Goal: Information Seeking & Learning: Check status

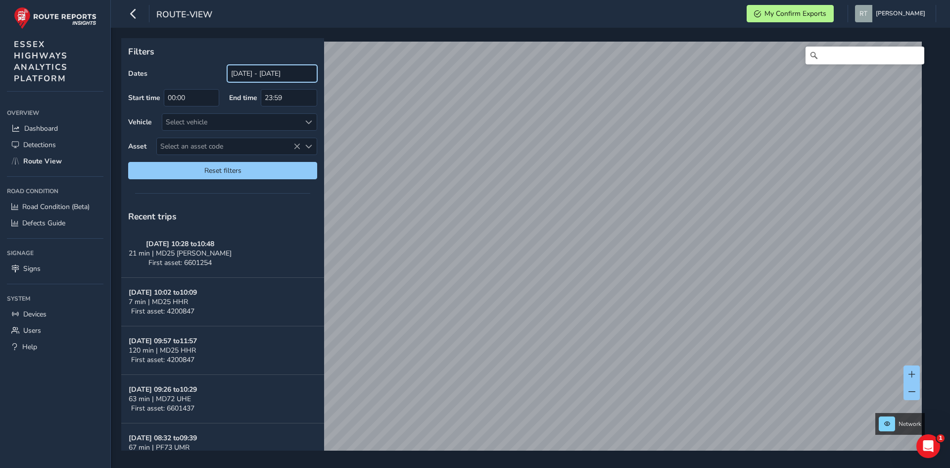
click at [244, 71] on input "[DATE] - [DATE]" at bounding box center [272, 73] width 90 height 17
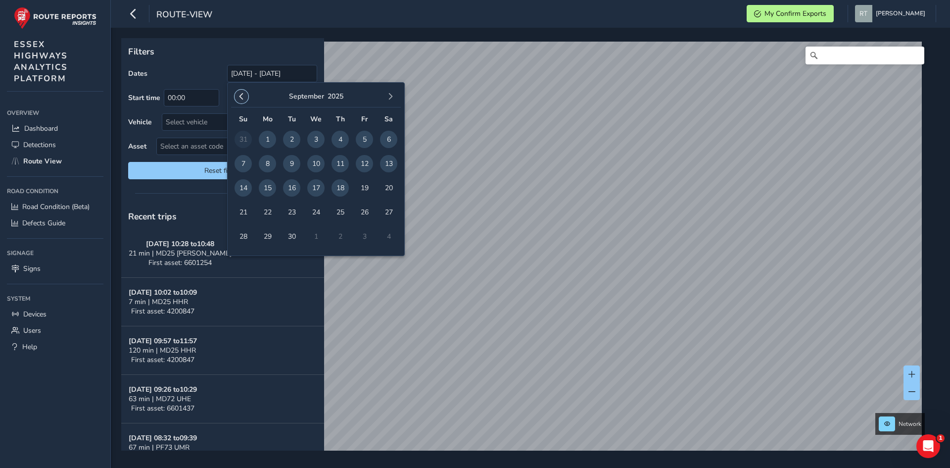
click at [236, 94] on button "button" at bounding box center [242, 97] width 14 height 14
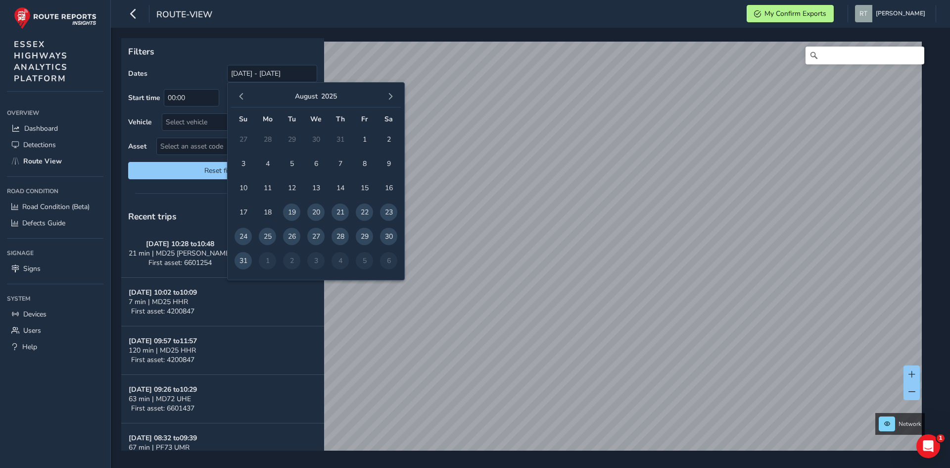
click at [236, 94] on button "button" at bounding box center [242, 97] width 14 height 14
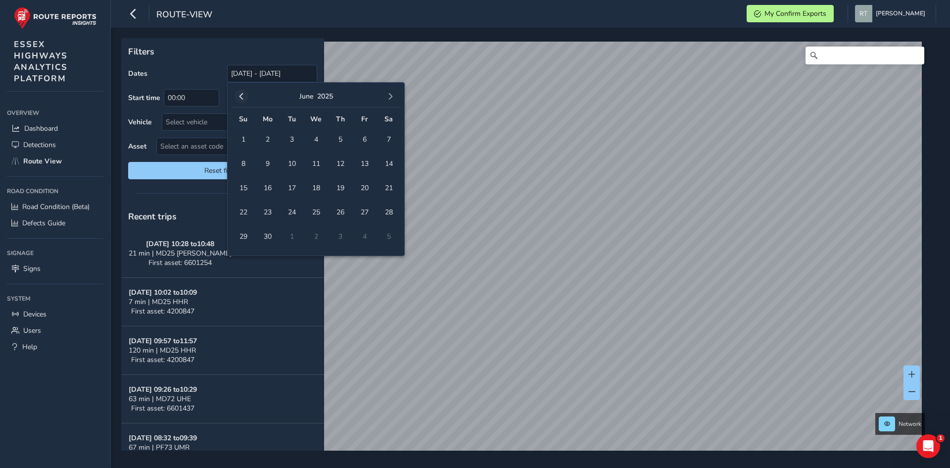
click at [236, 94] on button "button" at bounding box center [242, 97] width 14 height 14
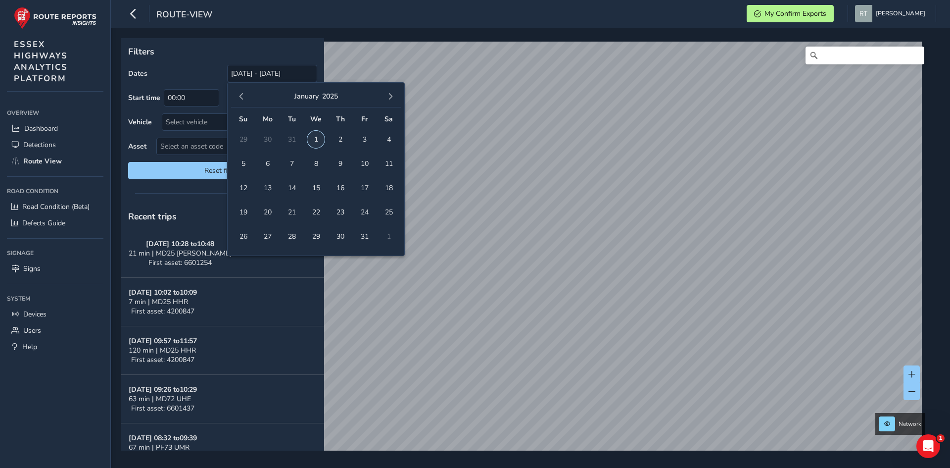
click at [319, 138] on span "1" at bounding box center [315, 139] width 17 height 17
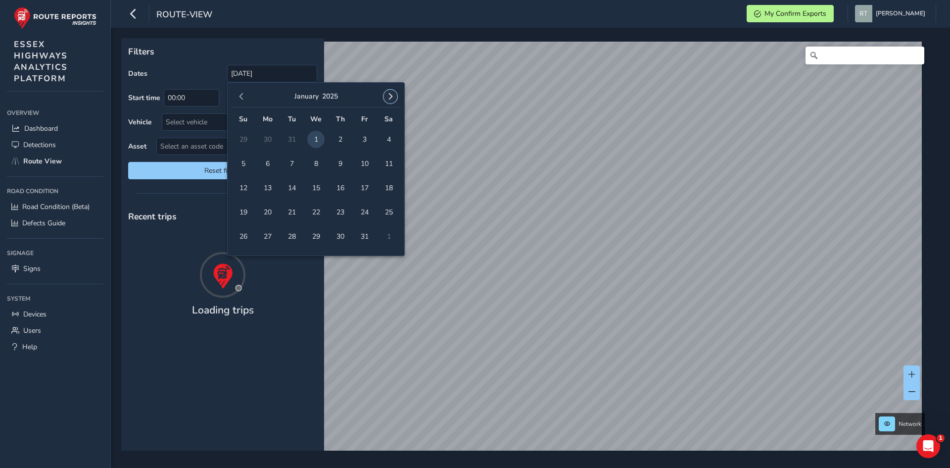
click at [390, 100] on button "button" at bounding box center [391, 97] width 14 height 14
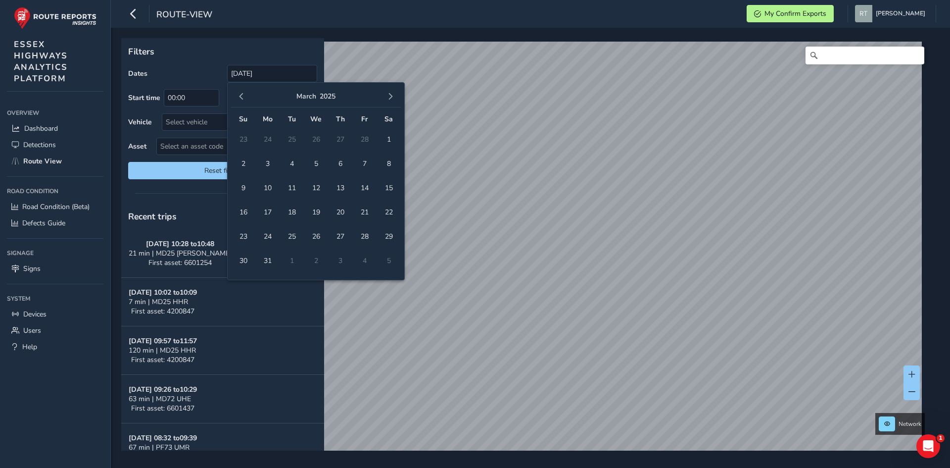
click at [390, 100] on button "button" at bounding box center [391, 97] width 14 height 14
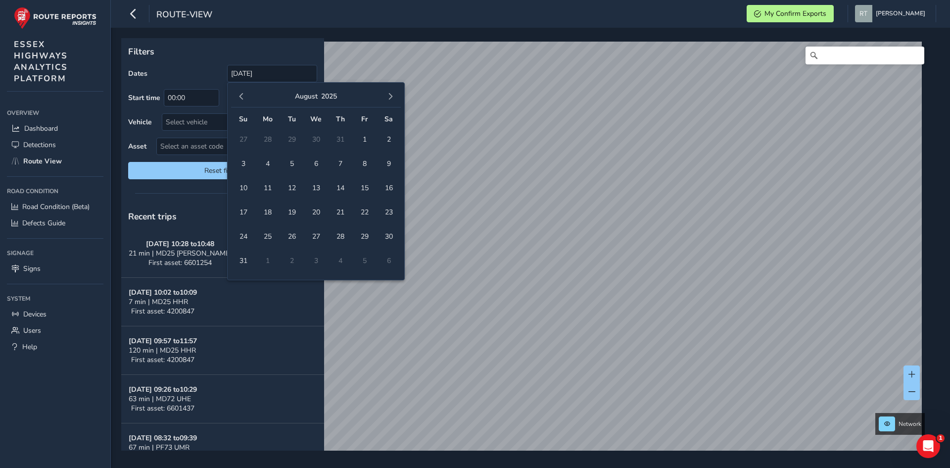
click at [390, 100] on button "button" at bounding box center [391, 97] width 14 height 14
click at [317, 140] on span "1" at bounding box center [315, 139] width 17 height 17
type input "01/01/2025 - 01/10/2025"
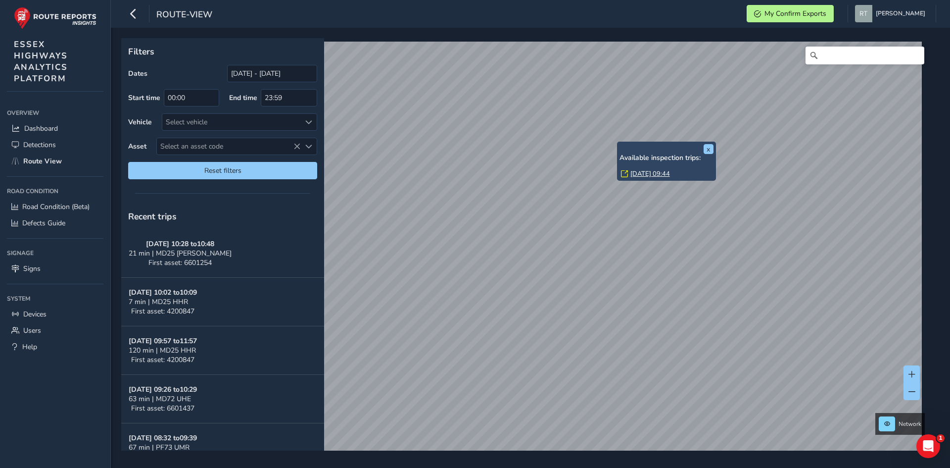
click at [639, 175] on link "Mon, 17 Feb, 09:44" at bounding box center [651, 173] width 40 height 9
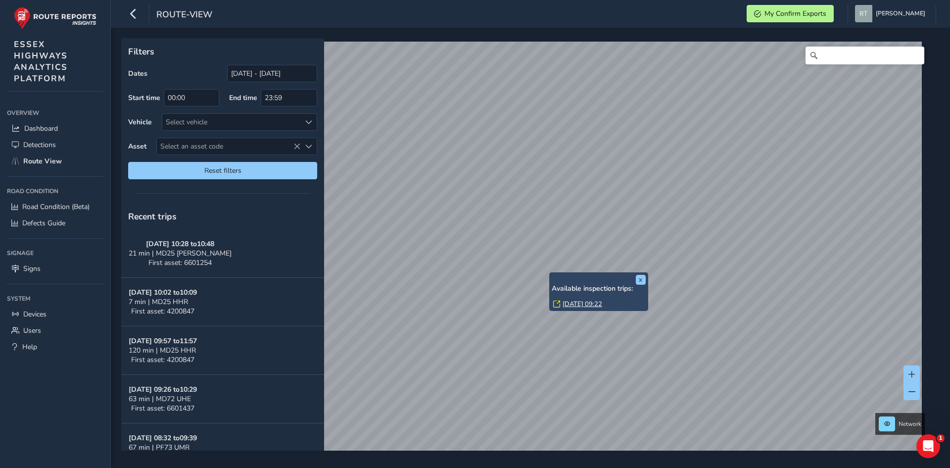
click at [572, 303] on link "[DATE] 09:22" at bounding box center [583, 303] width 40 height 9
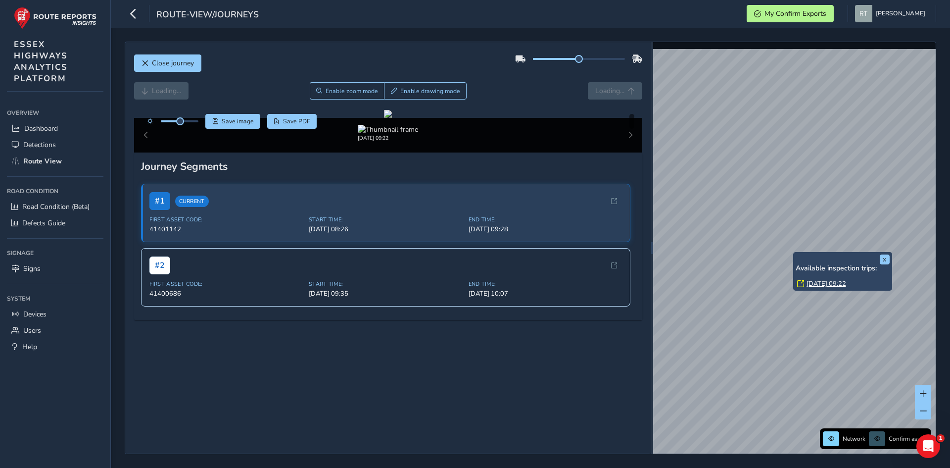
click at [794, 252] on div "x Available inspection trips: [GEOGRAPHIC_DATA][DATE] 09:22" at bounding box center [842, 271] width 99 height 39
